Goal: Task Accomplishment & Management: Complete application form

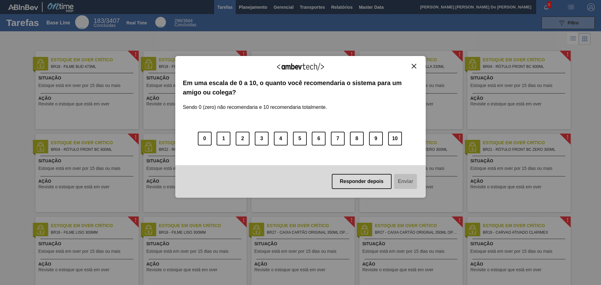
click at [412, 65] on img "Close" at bounding box center [414, 66] width 5 height 5
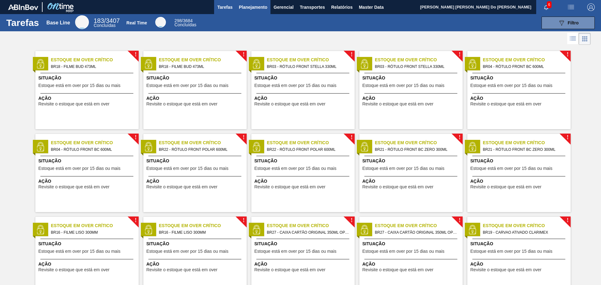
click at [241, 5] on span "Planejamento" at bounding box center [253, 7] width 28 height 8
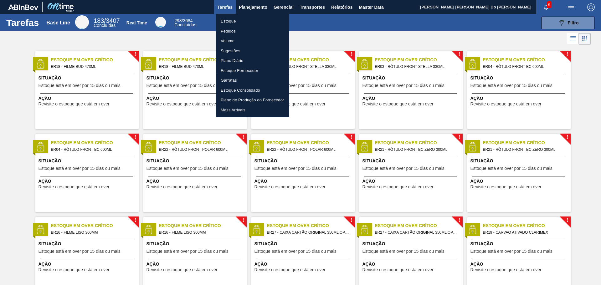
click at [221, 18] on li "Estoque" at bounding box center [253, 21] width 74 height 10
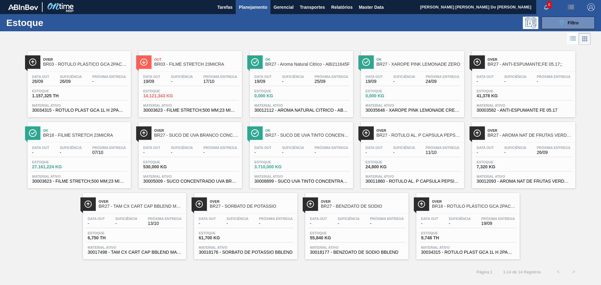
click at [172, 101] on div "Data out 19/09 Suficiência - Próxima Entrega 17/10 Estoque 14.121,343 KG Materi…" at bounding box center [190, 93] width 103 height 43
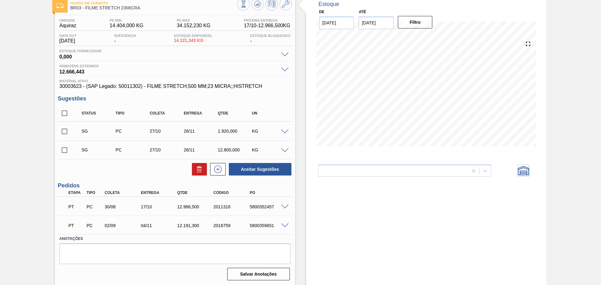
scroll to position [37, 0]
click at [283, 133] on span at bounding box center [285, 131] width 8 height 5
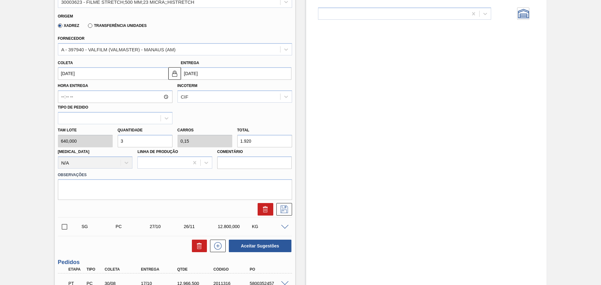
scroll to position [162, 0]
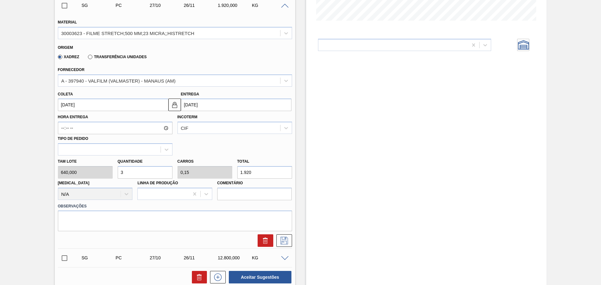
click at [107, 171] on div "[PERSON_NAME] 640,000 Quantidade 3 Carros 0,15 Total 1.920 [MEDICAL_DATA] N/A L…" at bounding box center [174, 178] width 239 height 45
type input "4"
type input "0,2"
type input "2.560"
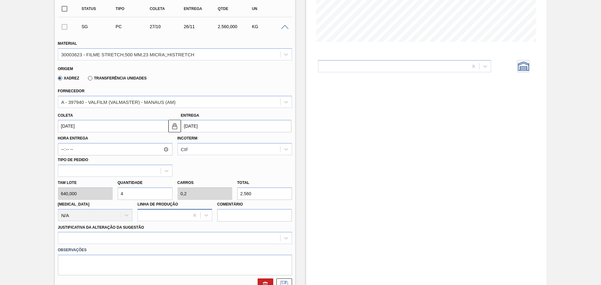
scroll to position [131, 0]
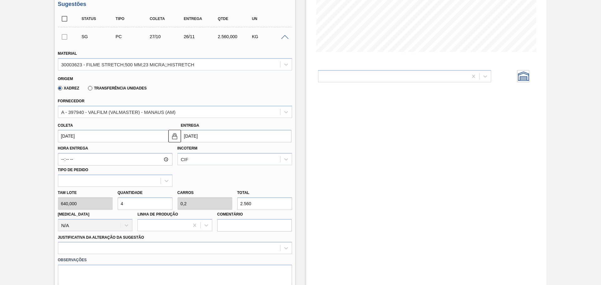
click at [111, 202] on div "[PERSON_NAME] 640,000 Quantidade 4 Carros 0,2 Total 2.560 [MEDICAL_DATA] N/A Li…" at bounding box center [174, 209] width 239 height 45
type input "5"
type input "0,25"
type input "3.200"
type input "0"
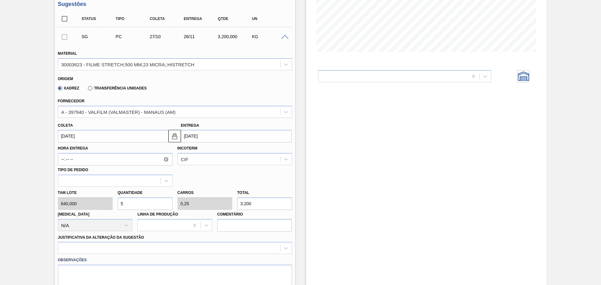
type input "0"
type input "4"
type input "0,2"
type input "2.560"
type input "0"
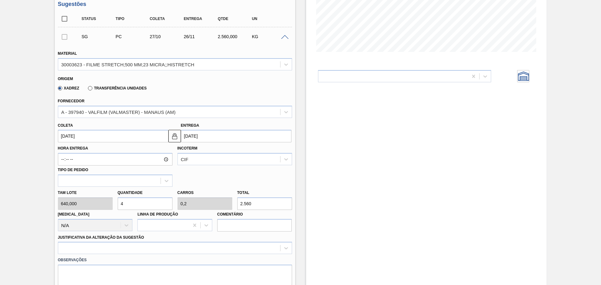
type input "0"
type input "5"
type input "0,25"
type input "3.200"
type input "5"
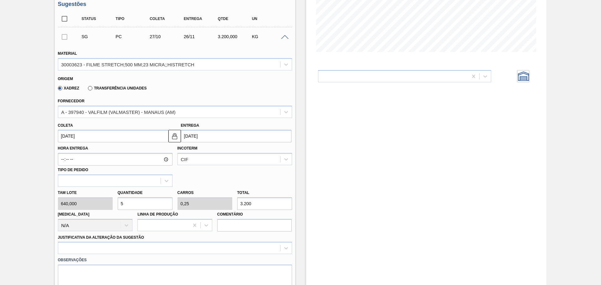
click at [190, 175] on div "Hora Entrega Incoterm CIF Tipo de pedido" at bounding box center [174, 164] width 239 height 44
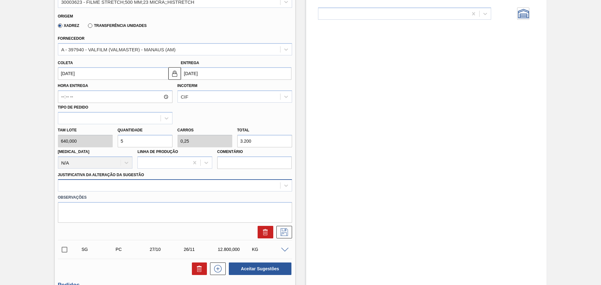
click at [118, 184] on div at bounding box center [169, 185] width 222 height 9
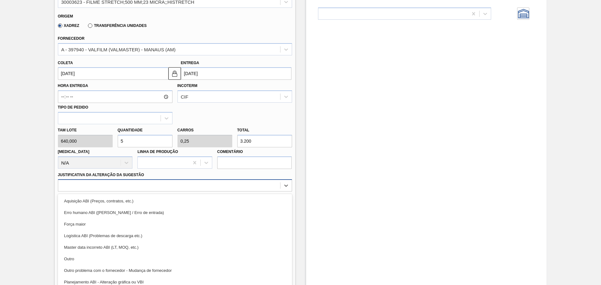
scroll to position [199, 0]
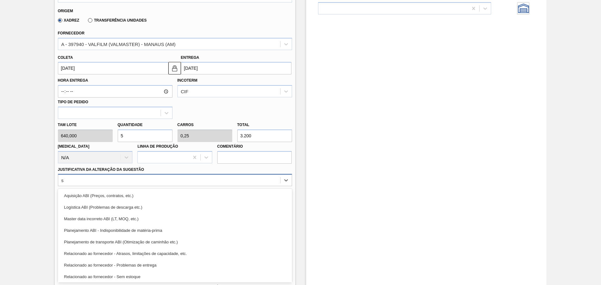
type Sugestão "se"
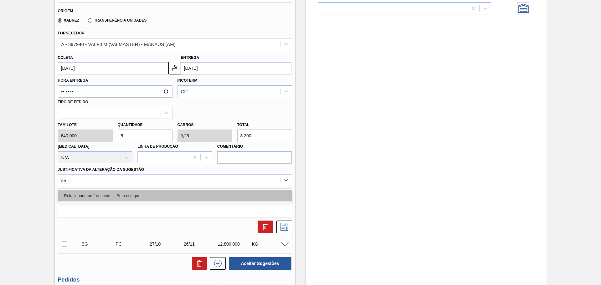
click at [121, 192] on div "Relacionado ao fornecedor - Sem estoque" at bounding box center [175, 196] width 234 height 12
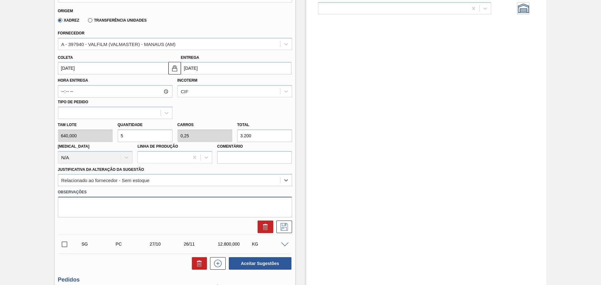
click at [84, 205] on textarea at bounding box center [175, 207] width 234 height 21
type textarea "Pedido para JSL"
click at [174, 69] on img at bounding box center [175, 68] width 8 height 8
click at [172, 68] on img at bounding box center [175, 68] width 8 height 8
click at [147, 68] on input "[DATE]" at bounding box center [113, 68] width 110 height 13
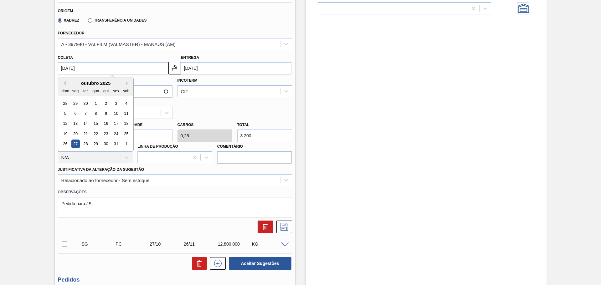
click at [221, 67] on input "[DATE]" at bounding box center [236, 68] width 110 height 13
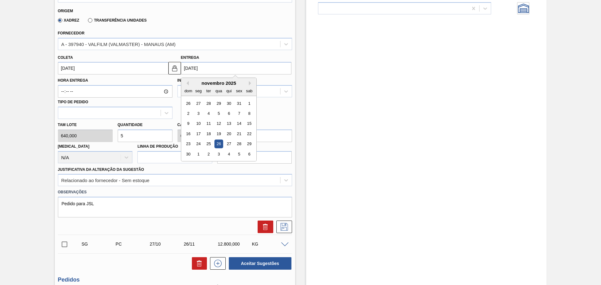
click at [189, 84] on div "novembro 2025" at bounding box center [218, 82] width 75 height 5
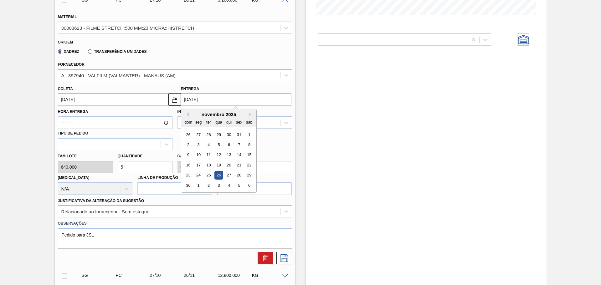
click at [189, 115] on div "novembro 2025" at bounding box center [218, 114] width 75 height 5
click at [135, 94] on input "[DATE]" at bounding box center [113, 99] width 110 height 13
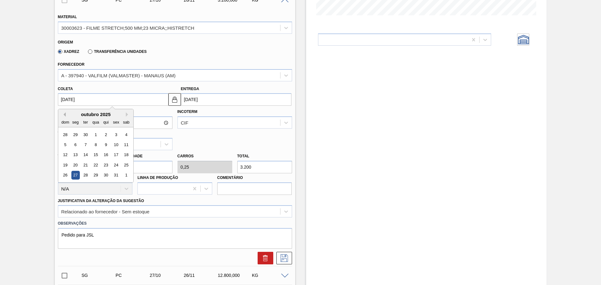
click at [64, 113] on button "Previous Month" at bounding box center [63, 114] width 4 height 4
click at [76, 136] on div "1" at bounding box center [75, 135] width 8 height 8
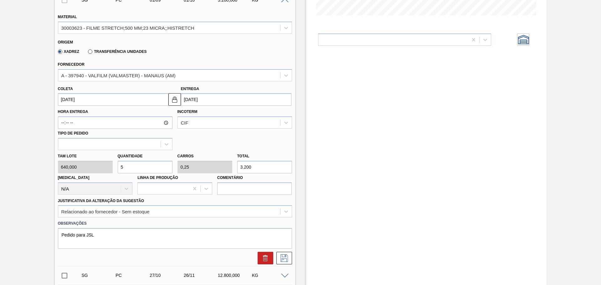
type input "[DATE]"
click at [208, 102] on input "[DATE]" at bounding box center [236, 99] width 110 height 13
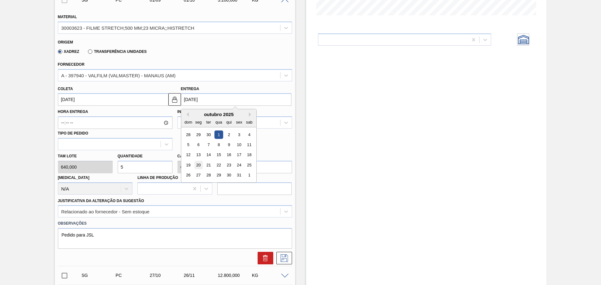
click at [198, 164] on div "20" at bounding box center [198, 165] width 8 height 8
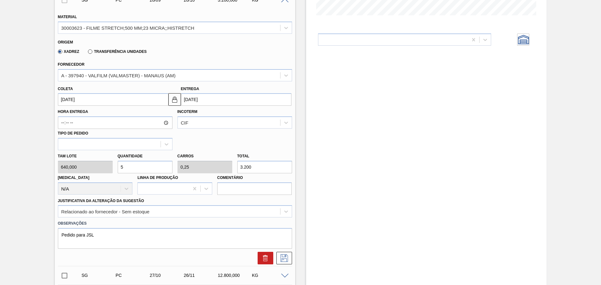
type input "[DATE]"
click at [280, 257] on icon at bounding box center [284, 258] width 8 height 8
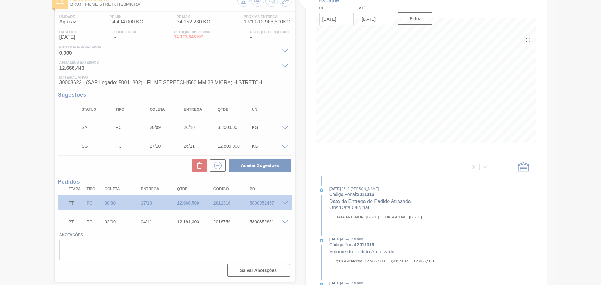
scroll to position [37, 0]
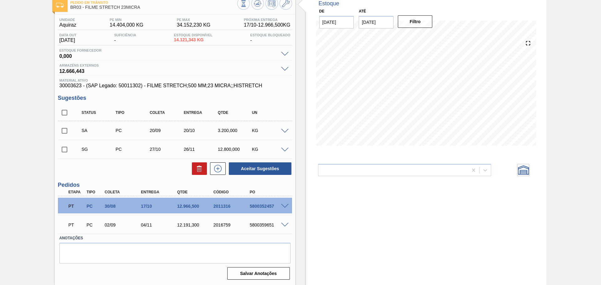
click at [65, 131] on input "checkbox" at bounding box center [64, 130] width 13 height 13
click at [273, 168] on button "Aceitar Sugestões" at bounding box center [260, 168] width 63 height 13
checkbox input "false"
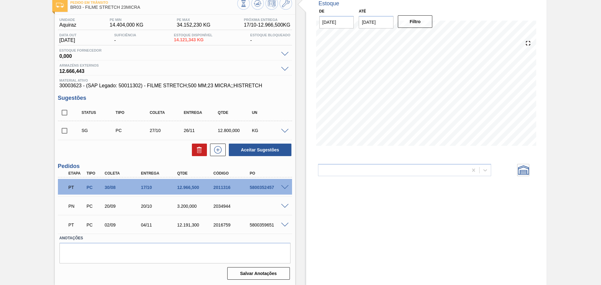
click at [239, 205] on div "2034944" at bounding box center [232, 206] width 41 height 5
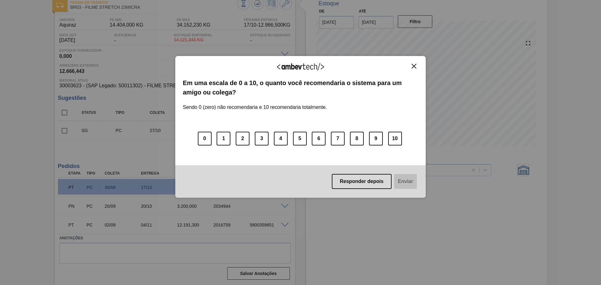
click at [410, 65] on button "Close" at bounding box center [414, 66] width 8 height 5
